Goal: Task Accomplishment & Management: Use online tool/utility

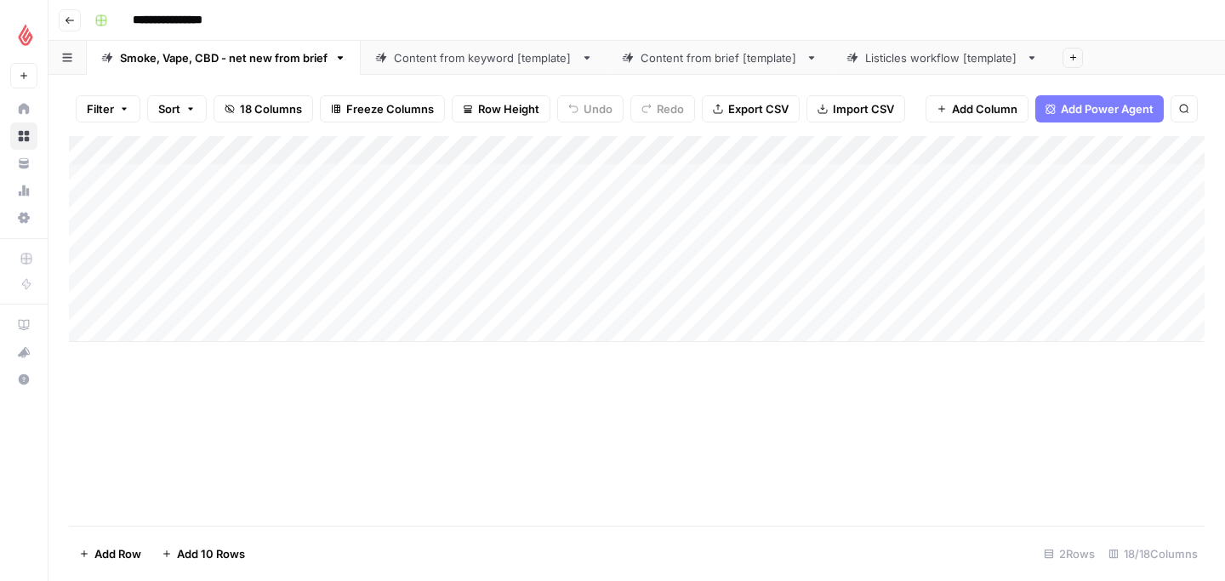
click at [154, 329] on div "Add Column" at bounding box center [637, 239] width 1136 height 206
click at [157, 337] on div "Add Column" at bounding box center [637, 276] width 1136 height 281
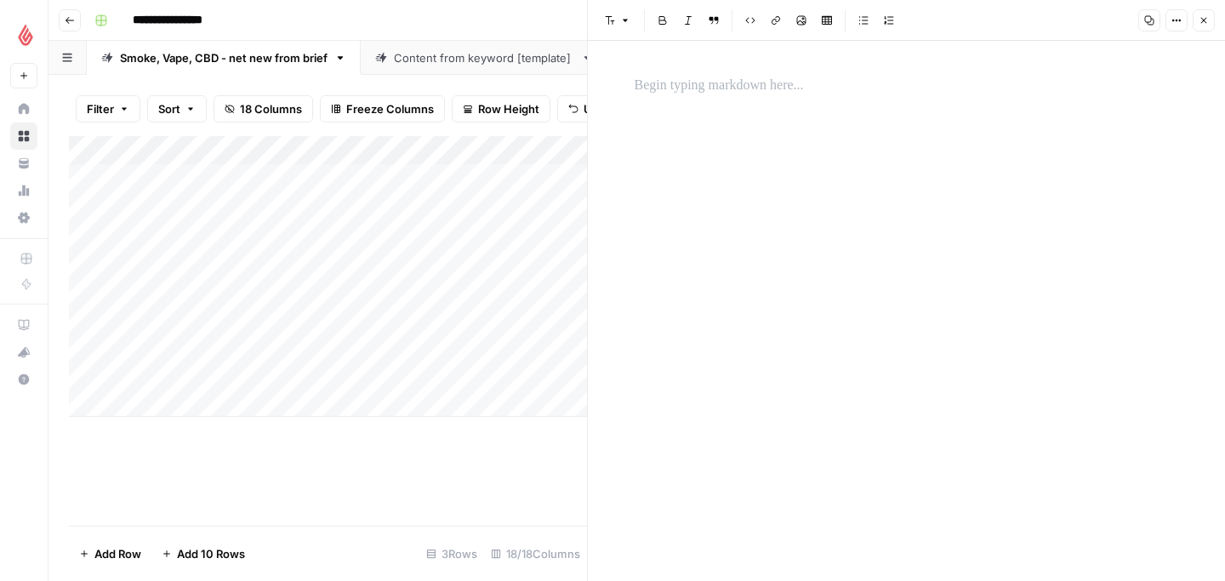
click at [706, 117] on div at bounding box center [907, 311] width 565 height 540
click at [705, 88] on p at bounding box center [907, 86] width 545 height 22
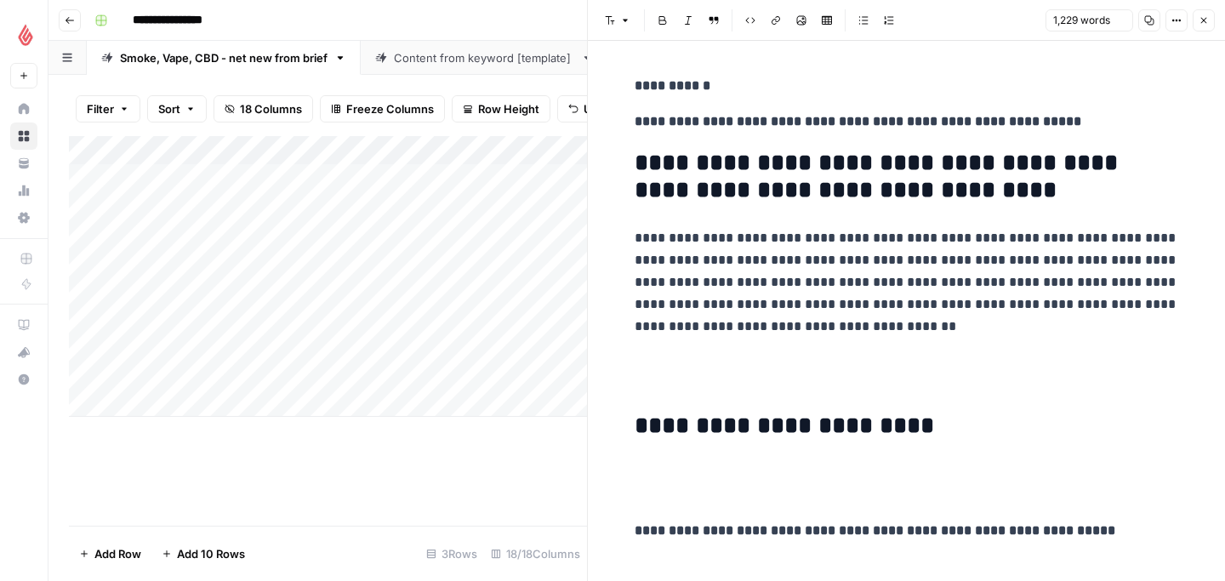
scroll to position [7248, 0]
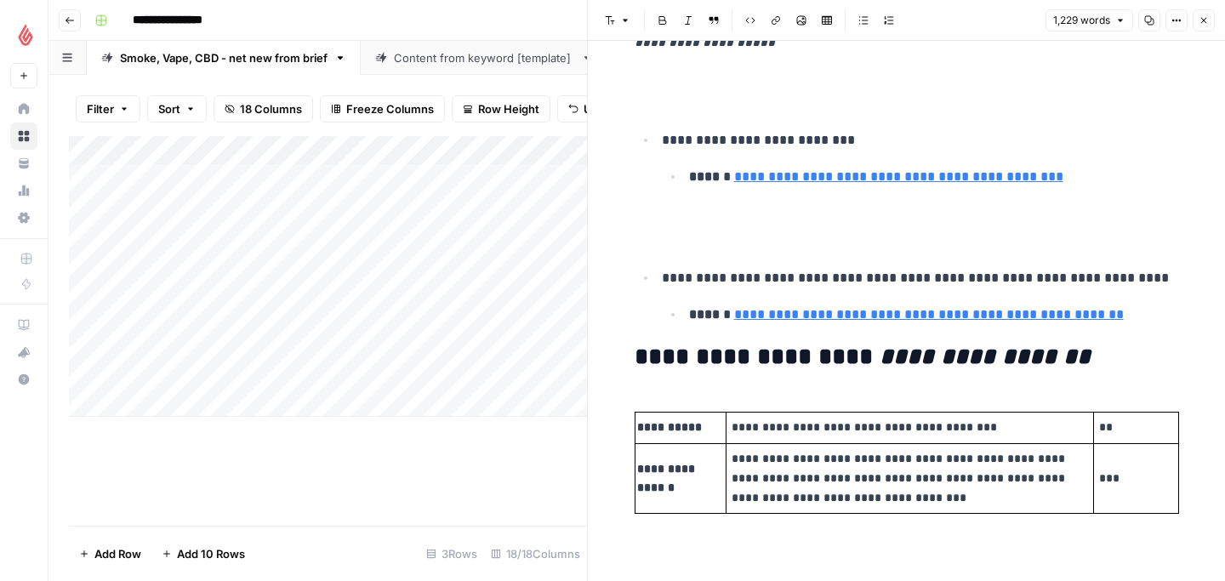
click at [381, 457] on div "Add Column" at bounding box center [328, 331] width 518 height 390
click at [296, 330] on div "Add Column" at bounding box center [328, 276] width 518 height 281
click at [1208, 29] on button "Close" at bounding box center [1204, 20] width 22 height 22
